Goal: Find specific page/section: Find specific page/section

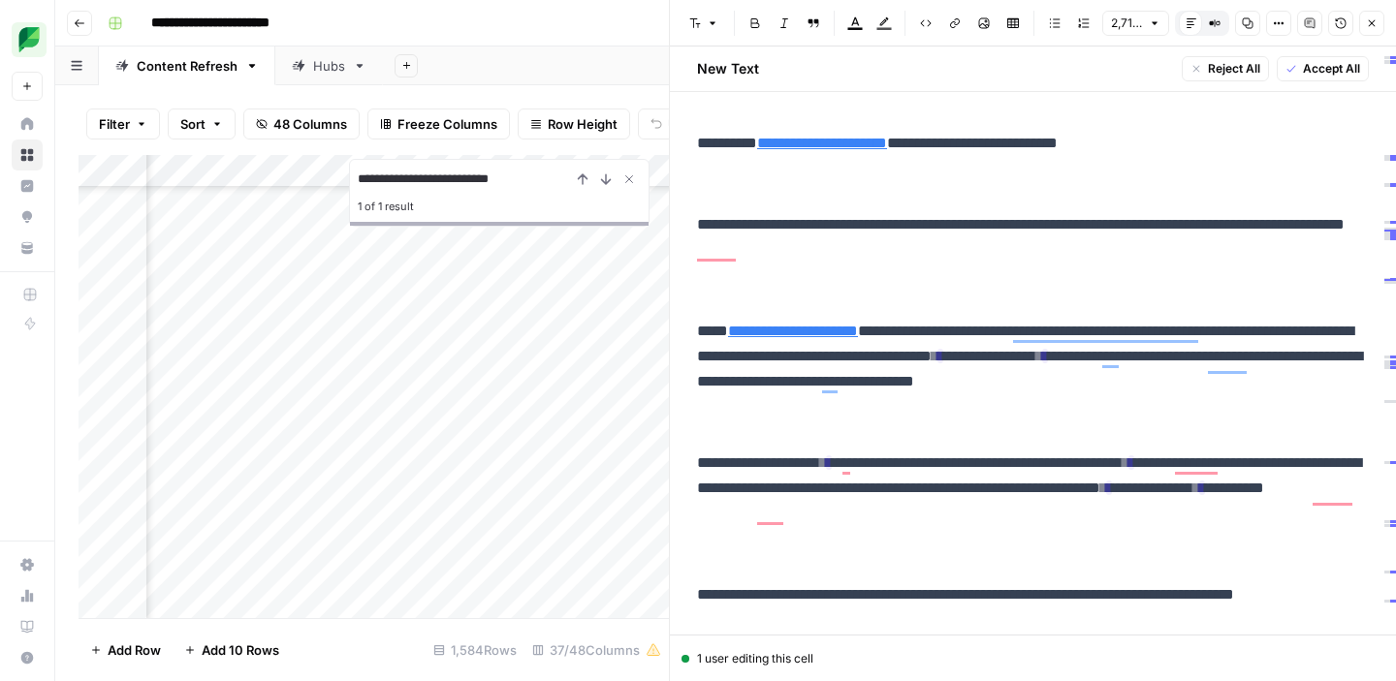
scroll to position [17013, 0]
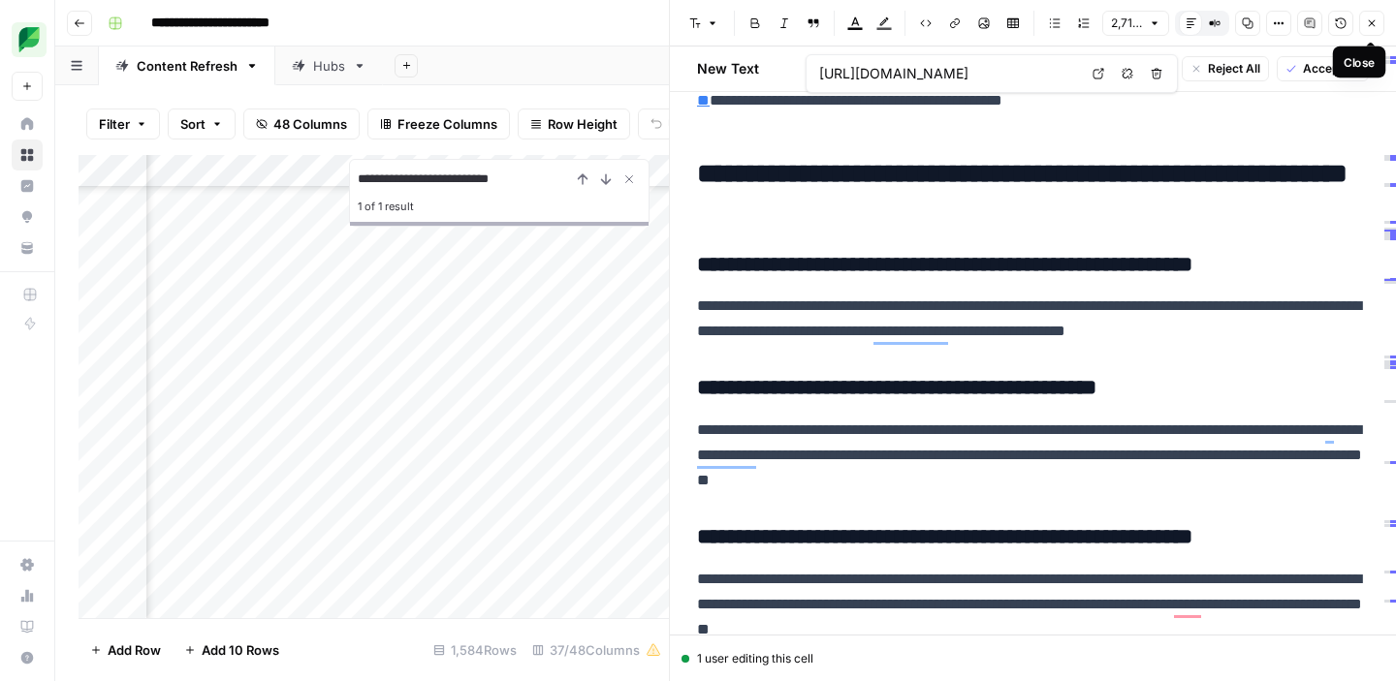
click at [1374, 26] on icon "button" at bounding box center [1372, 23] width 12 height 12
